Goal: Find specific page/section

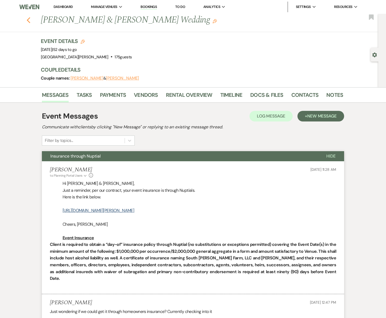
click at [30, 21] on icon "Previous" at bounding box center [29, 20] width 4 height 6
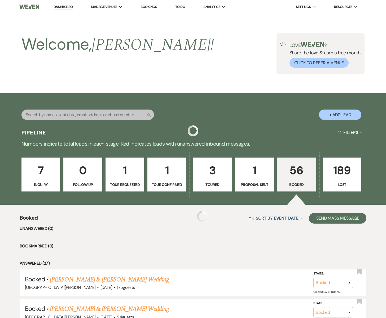
scroll to position [302, 0]
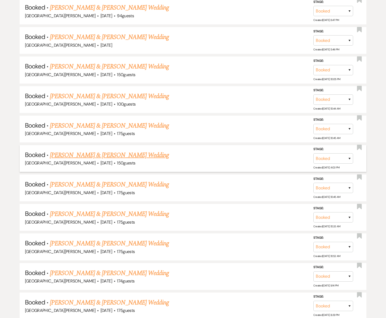
click at [94, 154] on link "[PERSON_NAME] & [PERSON_NAME] Wedding" at bounding box center [109, 156] width 119 height 10
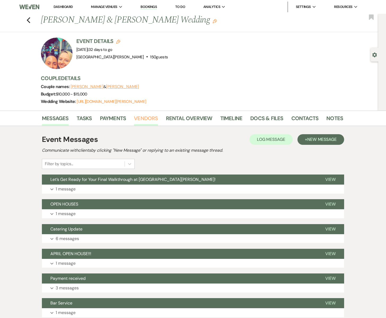
click at [143, 117] on link "Vendors" at bounding box center [146, 120] width 24 height 12
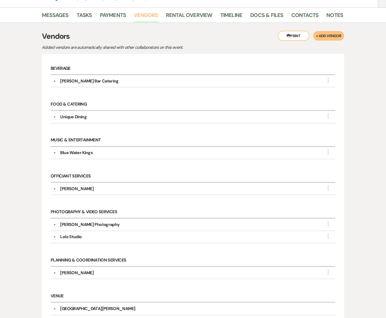
scroll to position [112, 0]
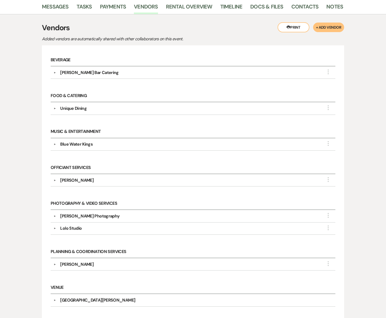
click at [75, 143] on div "Blue Water Kings" at bounding box center [76, 144] width 33 height 6
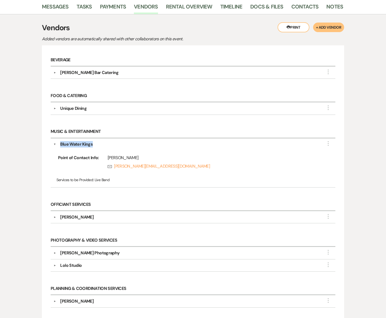
drag, startPoint x: 93, startPoint y: 144, endPoint x: 61, endPoint y: 144, distance: 32.1
click at [61, 144] on div "Blue Water Kings" at bounding box center [194, 144] width 277 height 6
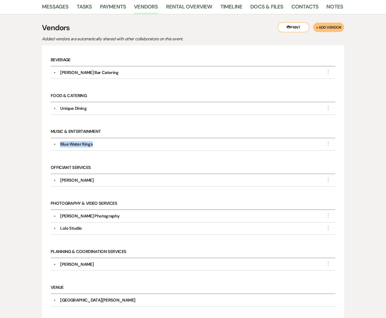
copy div "Blue Water Kings"
